Goal: Transaction & Acquisition: Purchase product/service

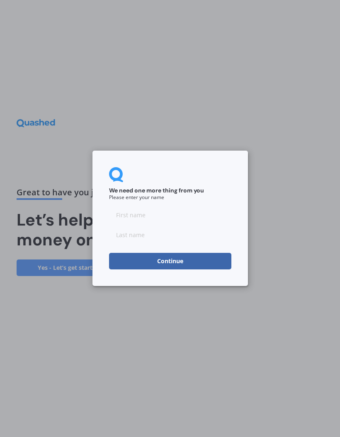
click at [126, 219] on input at bounding box center [170, 215] width 122 height 17
type input "[PERSON_NAME]"
click at [127, 243] on input at bounding box center [170, 235] width 122 height 17
type input "[PERSON_NAME]"
click at [176, 262] on button "Continue" at bounding box center [170, 261] width 122 height 17
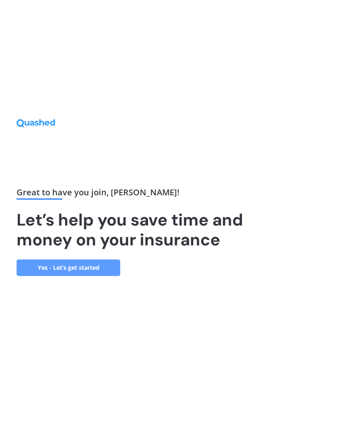
click at [60, 276] on link "Yes - Let’s get started" at bounding box center [69, 268] width 104 height 17
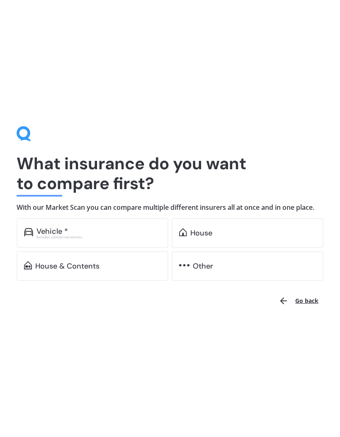
click at [186, 231] on img at bounding box center [183, 232] width 8 height 8
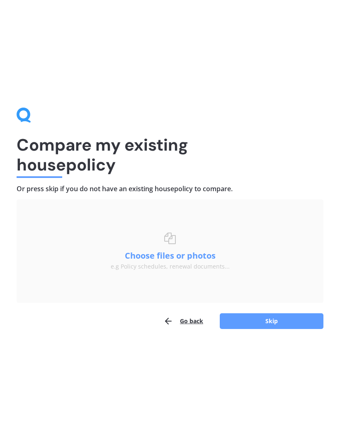
click at [170, 252] on button "Choose files or photos" at bounding box center [170, 256] width 104 height 8
click at [178, 257] on button "Choose files or photos" at bounding box center [170, 256] width 104 height 8
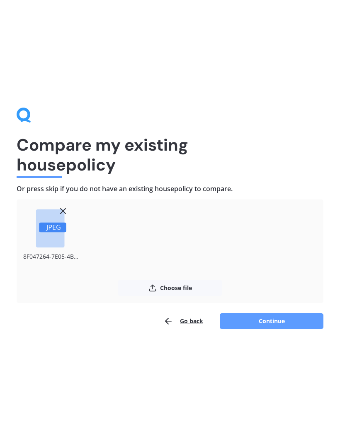
click at [282, 316] on button "Continue" at bounding box center [272, 322] width 104 height 16
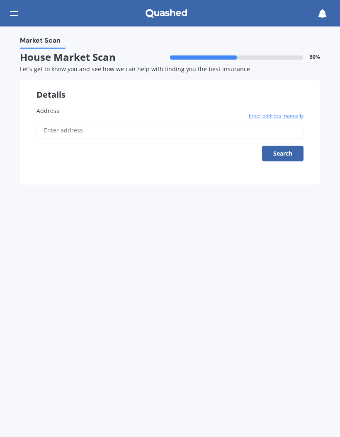
click at [46, 107] on span "Address" at bounding box center [47, 111] width 23 height 8
click at [46, 122] on input "Address" at bounding box center [169, 130] width 267 height 17
type input "[STREET_ADDRESS]"
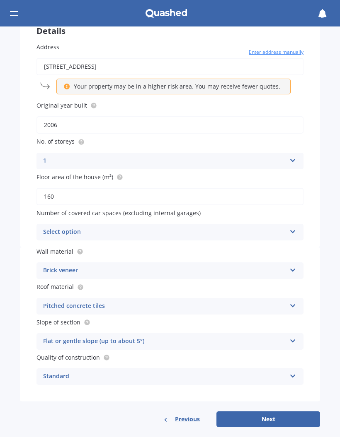
scroll to position [64, 0]
click at [294, 227] on icon at bounding box center [292, 230] width 7 height 6
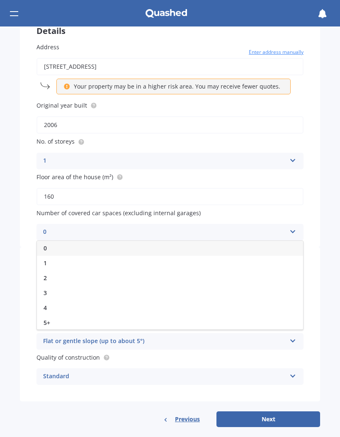
click at [52, 244] on div "0" at bounding box center [170, 248] width 266 height 15
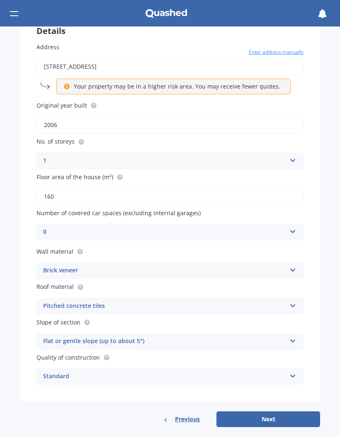
click at [329, 256] on div "Market Scan House Market Scan 50 % Let's get to know you and see how we can hel…" at bounding box center [170, 232] width 340 height 411
click at [278, 416] on button "Next" at bounding box center [268, 420] width 104 height 16
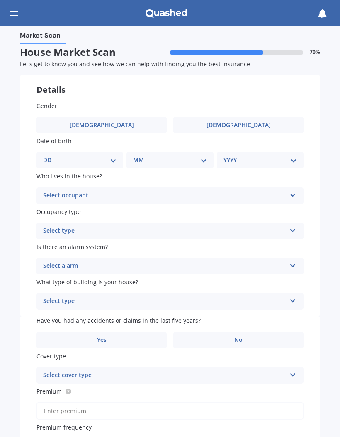
scroll to position [0, 0]
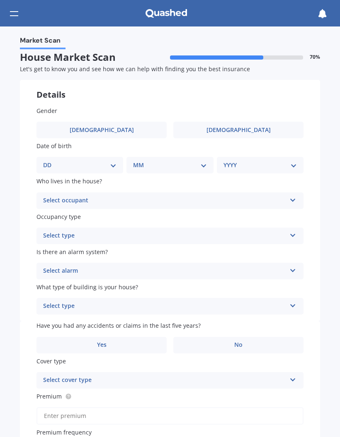
click at [103, 128] on span "[DEMOGRAPHIC_DATA]" at bounding box center [102, 130] width 64 height 7
click at [0, 0] on input "[DEMOGRAPHIC_DATA]" at bounding box center [0, 0] width 0 height 0
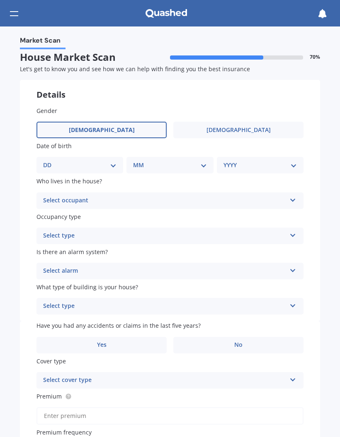
click at [68, 164] on select "DD 01 02 03 04 05 06 07 08 09 10 11 12 13 14 15 16 17 18 19 20 21 22 23 24 25 2…" at bounding box center [79, 165] width 73 height 9
click at [63, 162] on select "DD 01 02 03 04 05 06 07 08 09 10 11 12 13 14 15 16 17 18 19 20 21 22 23 24 25 2…" at bounding box center [79, 165] width 73 height 9
select select "05"
click at [152, 164] on select "MM 01 02 03 04 05 06 07 08 09 10 11 12" at bounding box center [171, 165] width 70 height 9
select select "01"
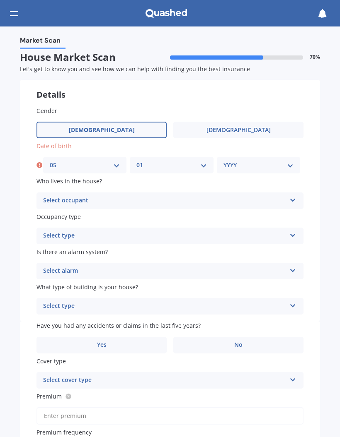
click at [240, 164] on select "YYYY 2009 2008 2007 2006 2005 2004 2003 2002 2001 2000 1999 1998 1997 1996 1995…" at bounding box center [258, 165] width 70 height 9
select select "1944"
click at [245, 128] on span "[DEMOGRAPHIC_DATA]" at bounding box center [238, 130] width 64 height 7
click at [0, 0] on input "[DEMOGRAPHIC_DATA]" at bounding box center [0, 0] width 0 height 0
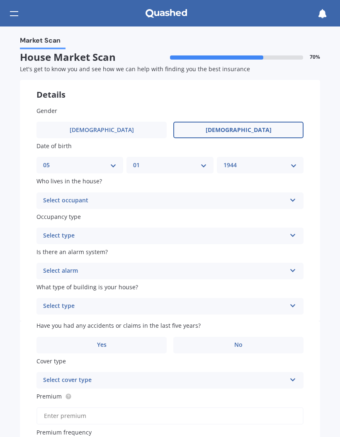
click at [126, 129] on label "[DEMOGRAPHIC_DATA]" at bounding box center [101, 130] width 130 height 17
click at [0, 0] on input "[DEMOGRAPHIC_DATA]" at bounding box center [0, 0] width 0 height 0
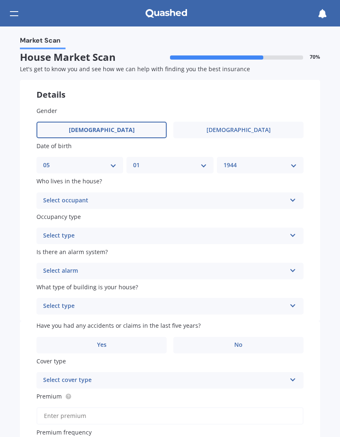
click at [290, 196] on icon at bounding box center [292, 199] width 7 height 6
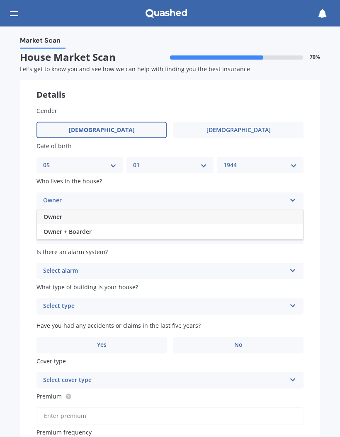
click at [63, 213] on div "Owner" at bounding box center [170, 217] width 266 height 15
click at [71, 234] on div "Select type" at bounding box center [164, 236] width 243 height 10
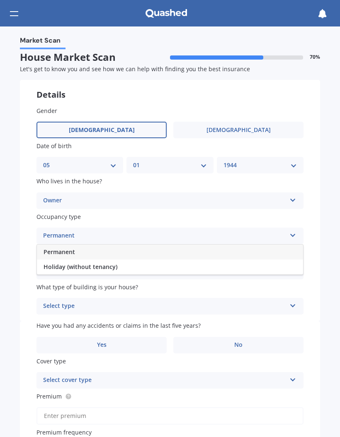
click at [64, 248] on span "Permanent" at bounding box center [58, 252] width 31 height 8
click at [287, 266] on div "Select alarm Yes, monitored Yes, not monitored No" at bounding box center [169, 271] width 267 height 17
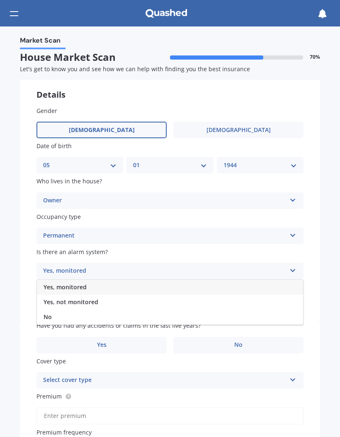
click at [56, 317] on div "No" at bounding box center [170, 317] width 266 height 15
click at [295, 303] on icon at bounding box center [292, 305] width 7 height 6
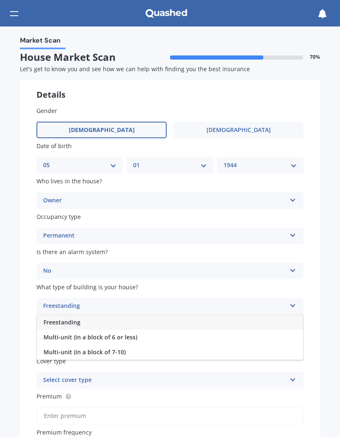
click at [63, 319] on span "Freestanding" at bounding box center [61, 323] width 37 height 8
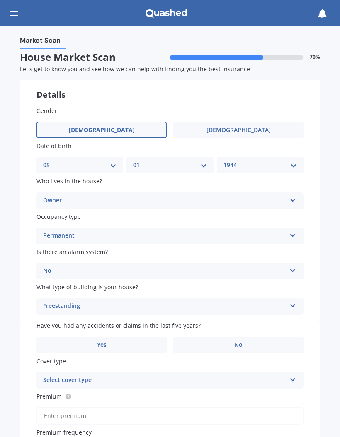
click at [244, 340] on label "No" at bounding box center [238, 345] width 130 height 17
click at [0, 0] on input "No" at bounding box center [0, 0] width 0 height 0
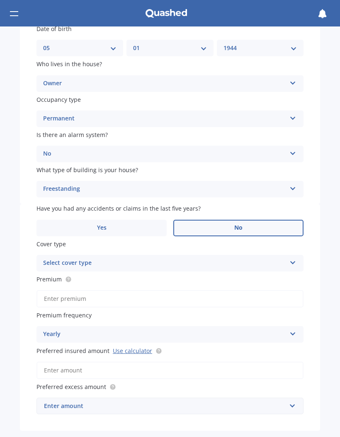
scroll to position [122, 0]
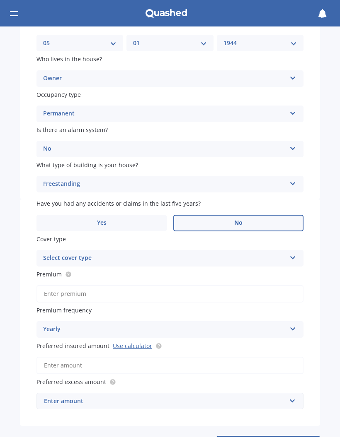
click at [295, 253] on icon at bounding box center [292, 256] width 7 height 6
click at [84, 270] on span "Comprehensive" at bounding box center [65, 274] width 44 height 8
click at [56, 292] on input "Premium" at bounding box center [169, 293] width 267 height 17
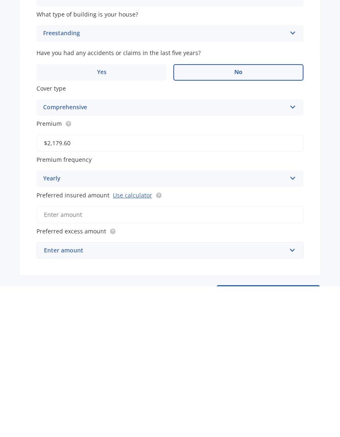
type input "$2,179.62"
click at [127, 342] on link "Use calculator" at bounding box center [132, 346] width 39 height 8
